Goal: Information Seeking & Learning: Learn about a topic

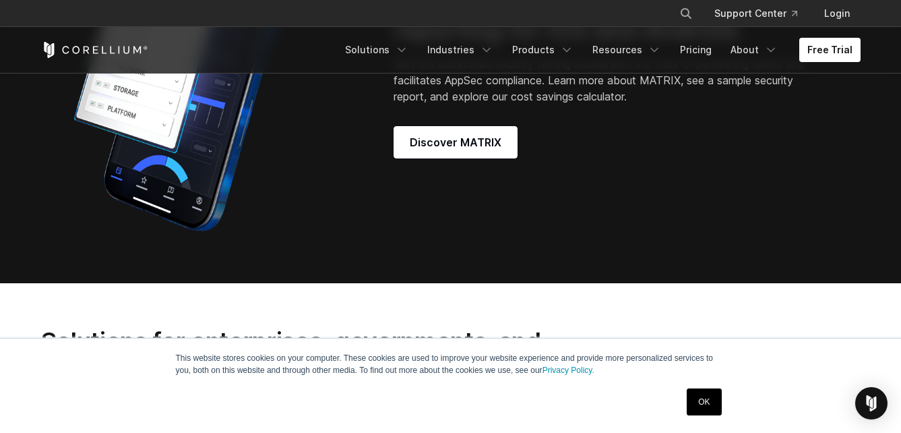
scroll to position [1078, 0]
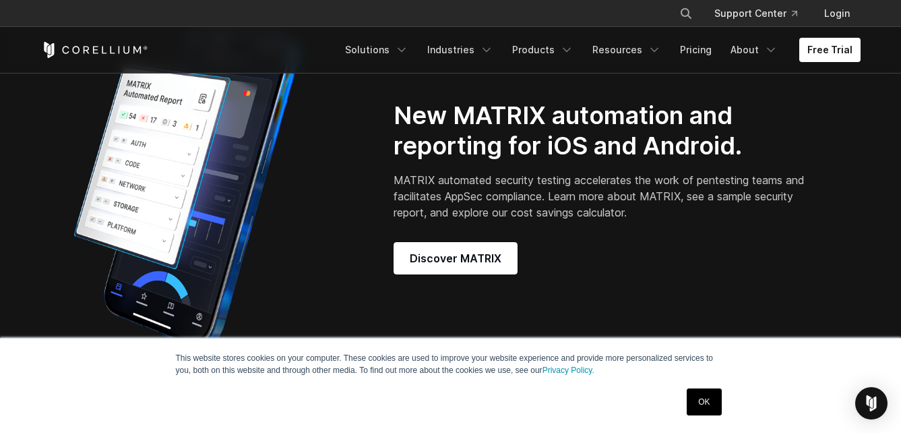
click at [117, 36] on div "Free Trial Solutions IoT" at bounding box center [451, 50] width 820 height 46
click at [122, 46] on icon "Corellium Home" at bounding box center [94, 50] width 107 height 16
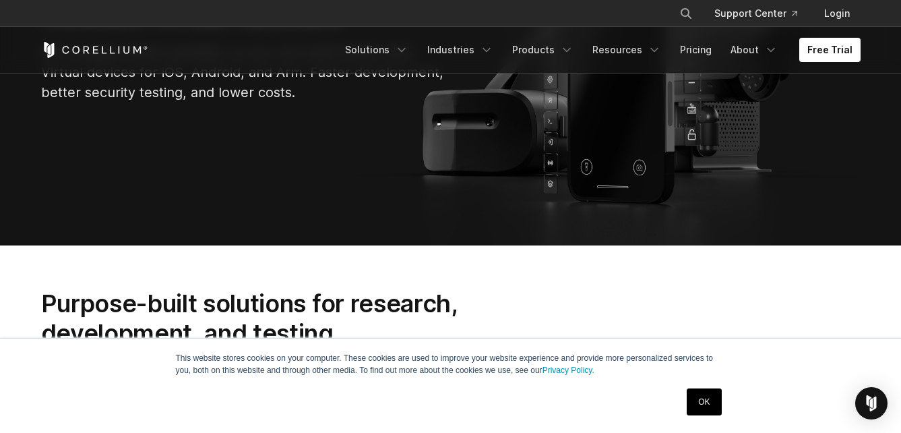
scroll to position [270, 0]
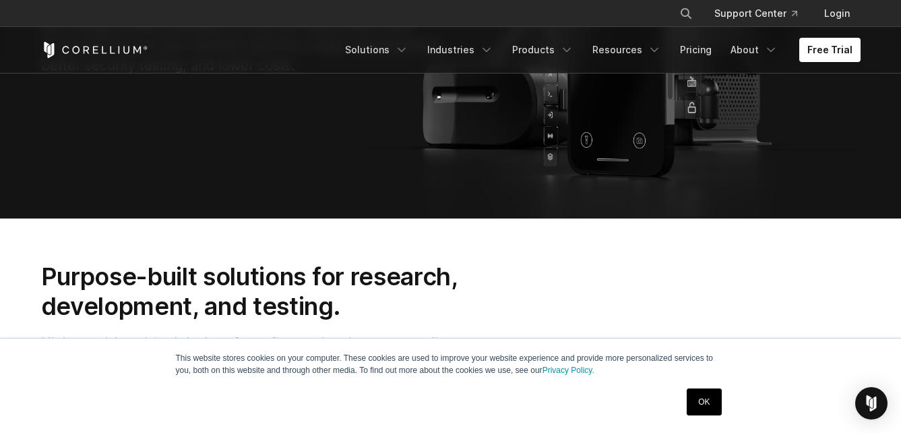
click at [689, 400] on link "OK" at bounding box center [704, 401] width 34 height 27
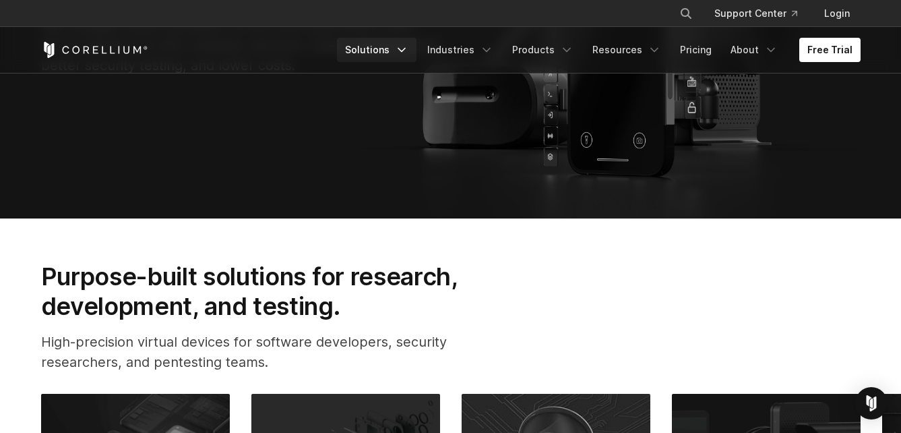
click at [401, 47] on link "Solutions" at bounding box center [377, 50] width 80 height 24
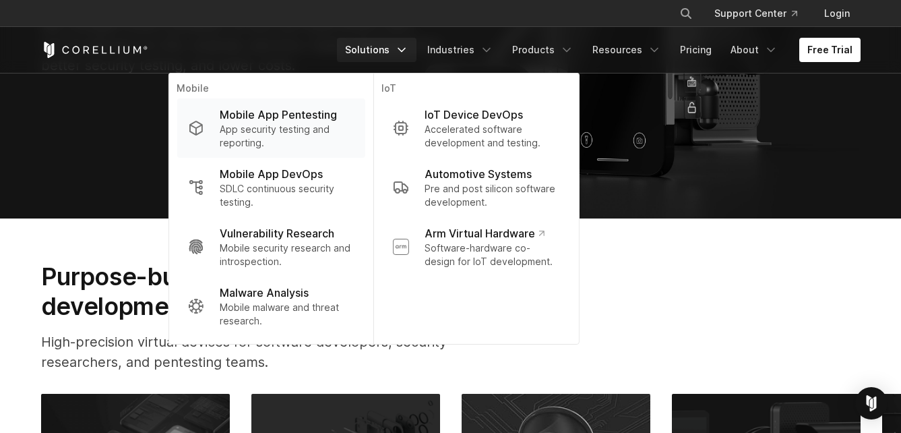
click at [332, 116] on p "Mobile App Pentesting" at bounding box center [278, 114] width 117 height 16
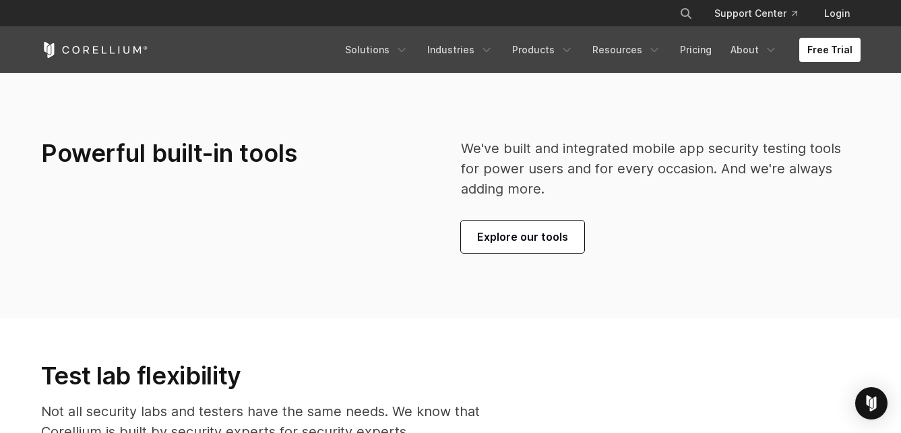
scroll to position [2920, 0]
